Goal: Information Seeking & Learning: Learn about a topic

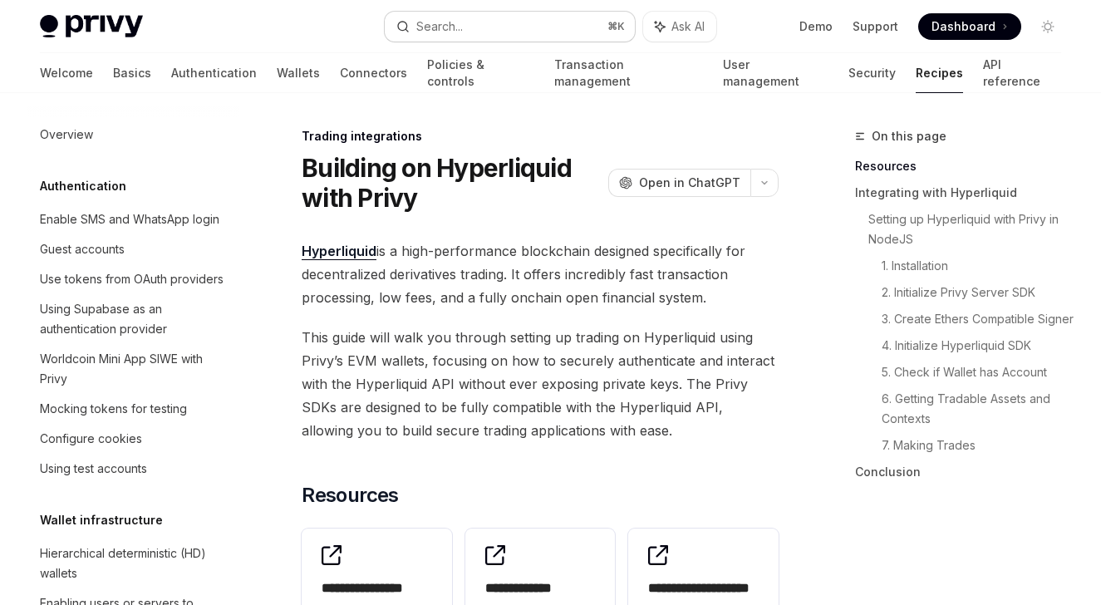
scroll to position [1575, 0]
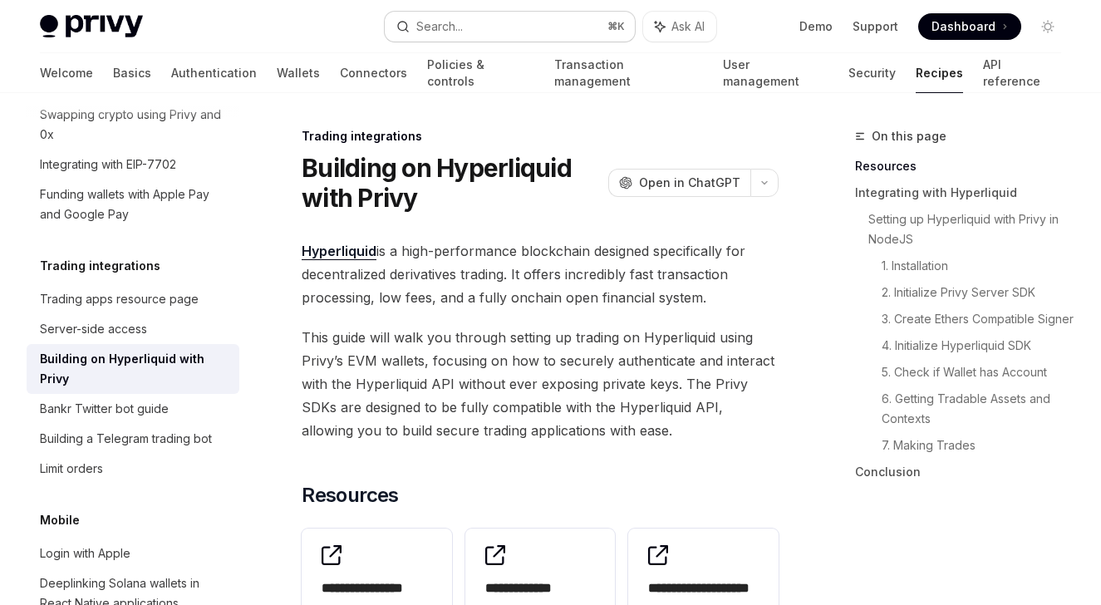
click at [468, 21] on button "Search... ⌘ K" at bounding box center [510, 27] width 250 height 30
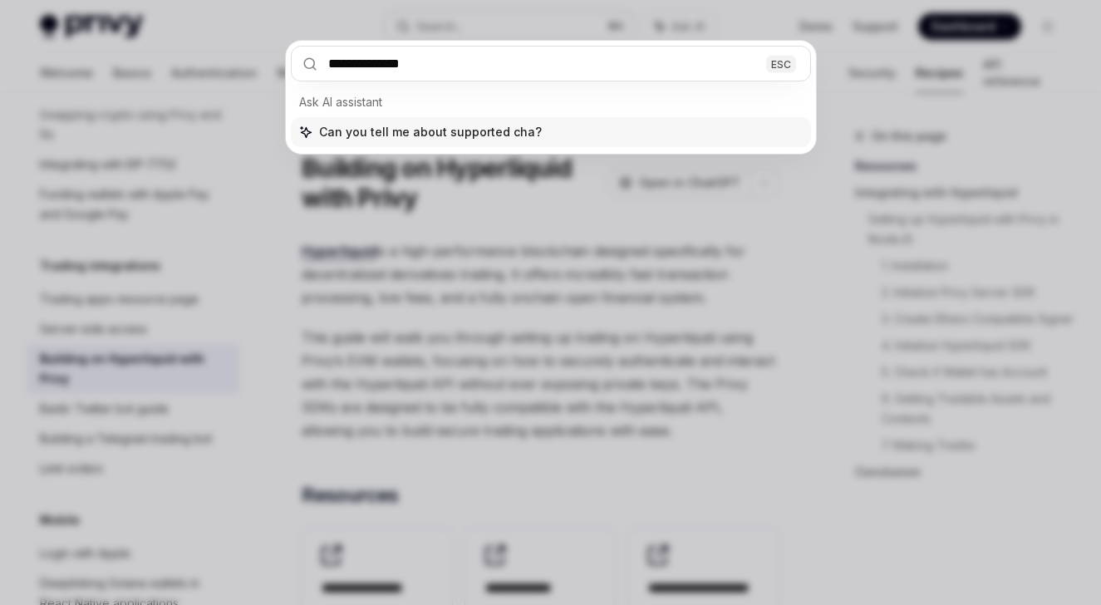
type input "**********"
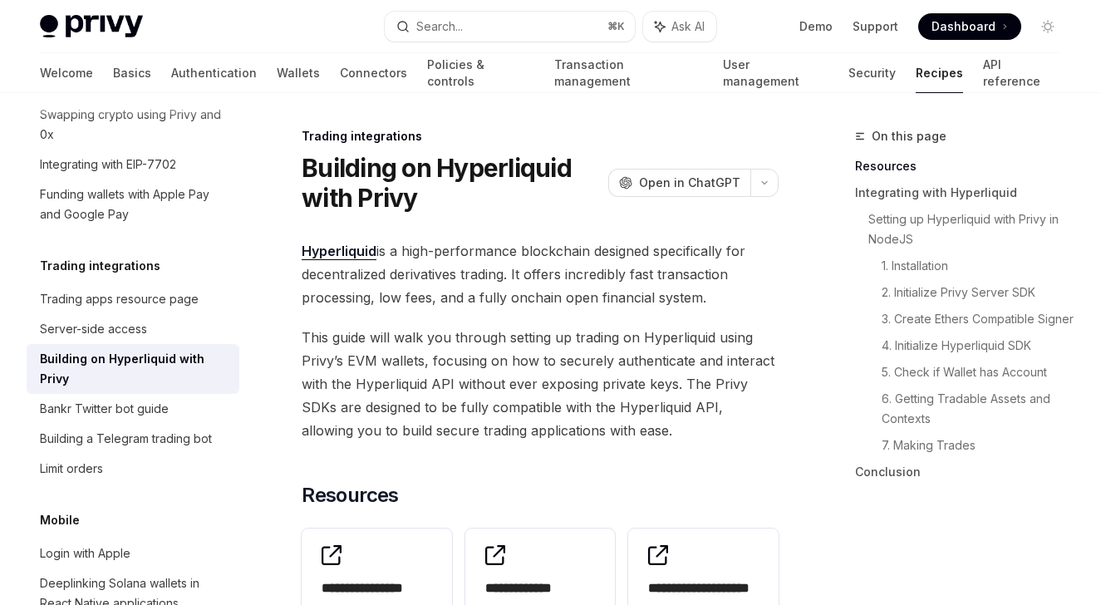
type textarea "*"
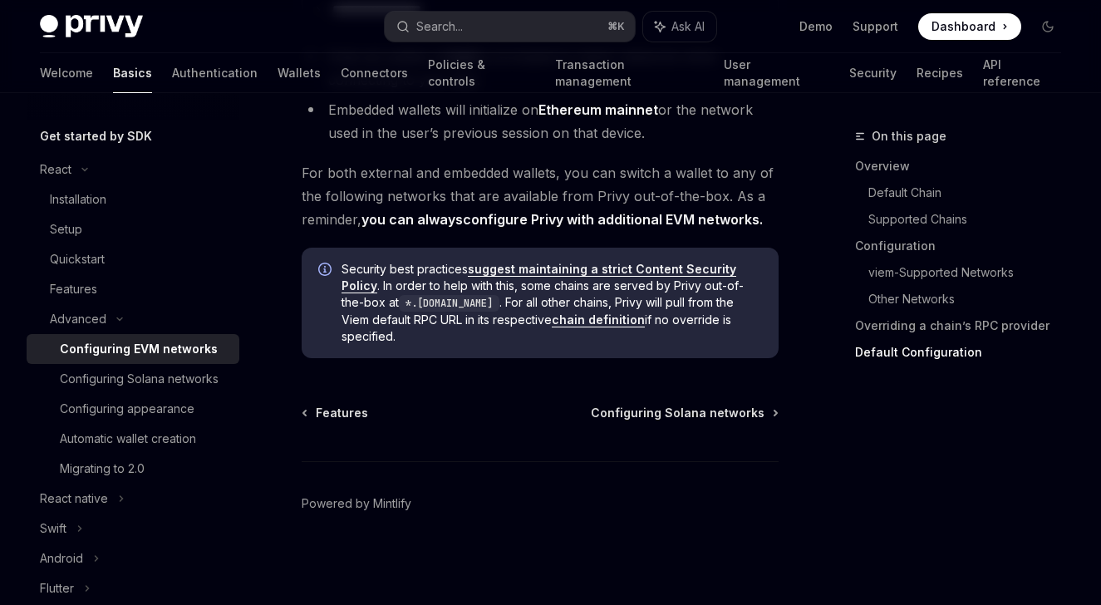
scroll to position [4803, 0]
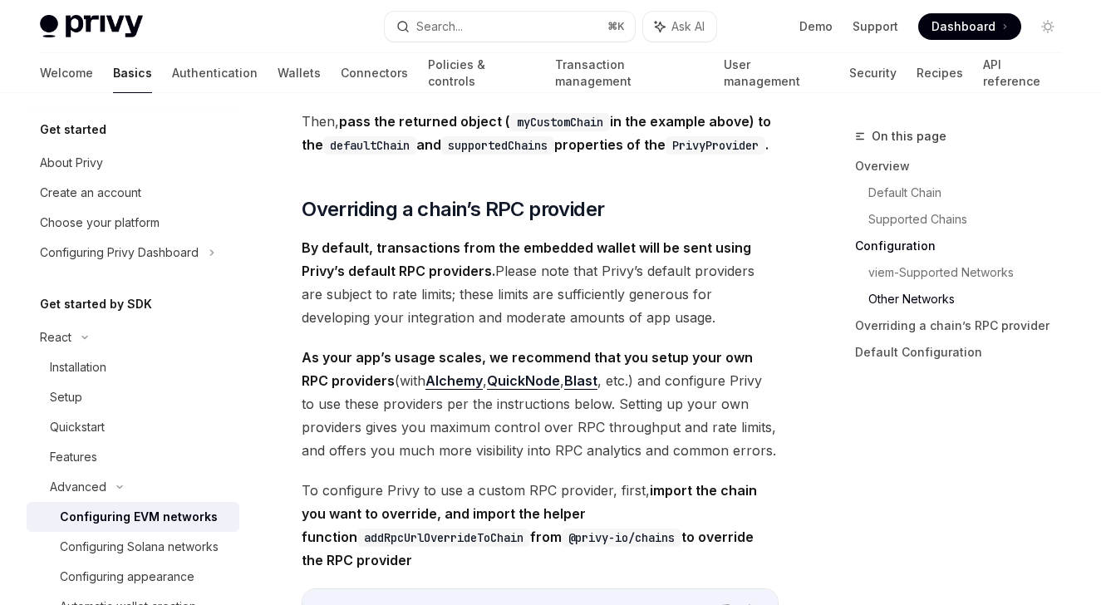
scroll to position [3746, 0]
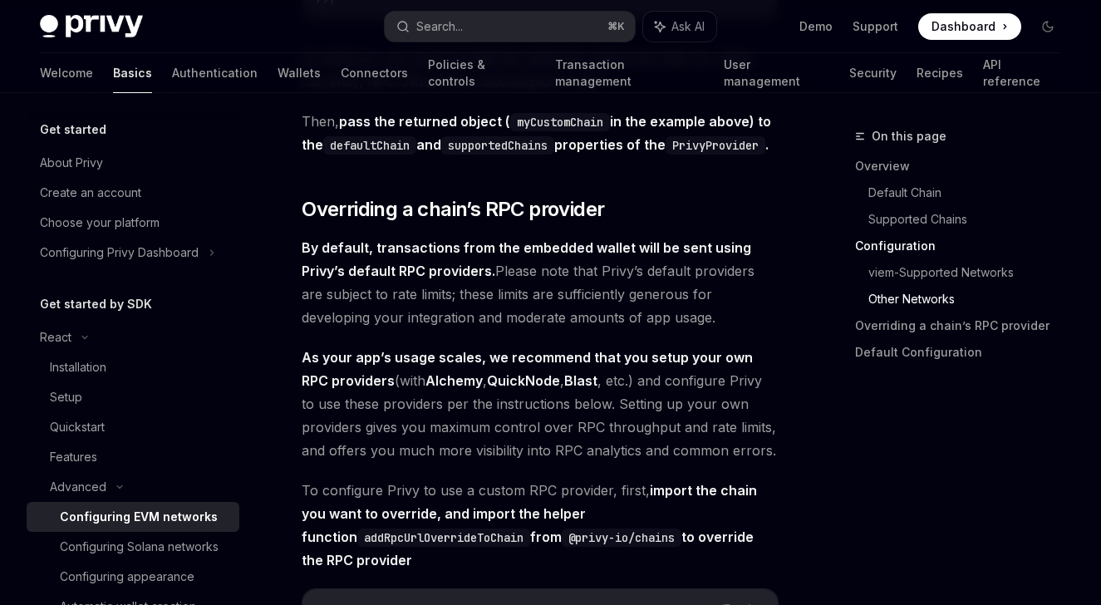
click at [837, 160] on div "On this page Overview Default Chain Supported Chains Configuration viem-Support…" at bounding box center [948, 252] width 253 height 253
